Goal: Find specific page/section: Find specific page/section

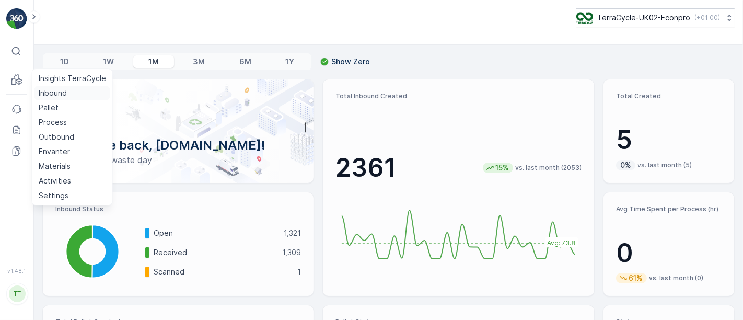
click at [45, 93] on p "Inbound" at bounding box center [53, 93] width 28 height 10
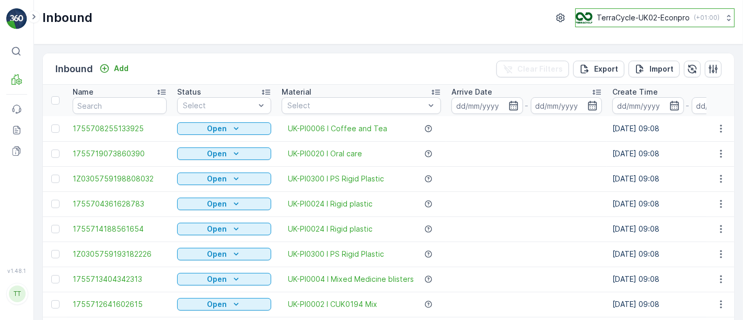
click at [606, 20] on p "TerraCycle-UK02-Econpro" at bounding box center [643, 18] width 93 height 10
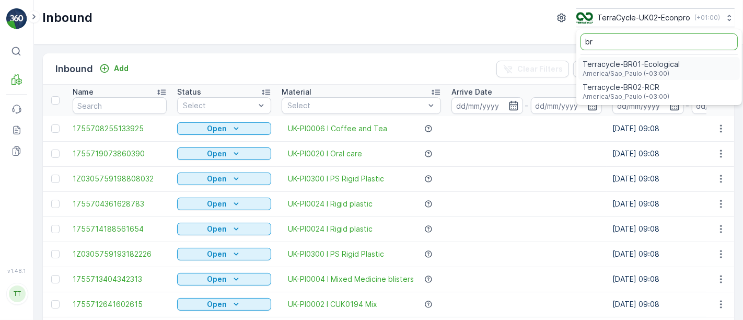
type input "br"
click at [612, 67] on span "Terracycle-BR01-Ecological" at bounding box center [631, 64] width 97 height 10
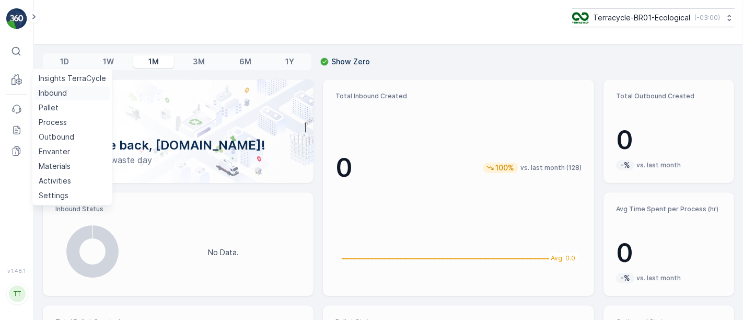
click at [52, 94] on p "Inbound" at bounding box center [53, 93] width 28 height 10
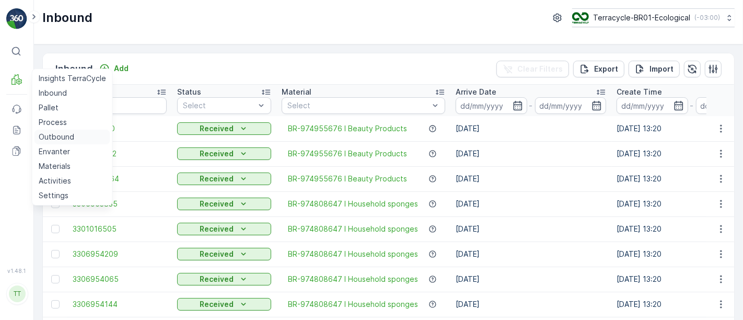
click at [60, 138] on p "Outbound" at bounding box center [57, 137] width 36 height 10
